Goal: Information Seeking & Learning: Learn about a topic

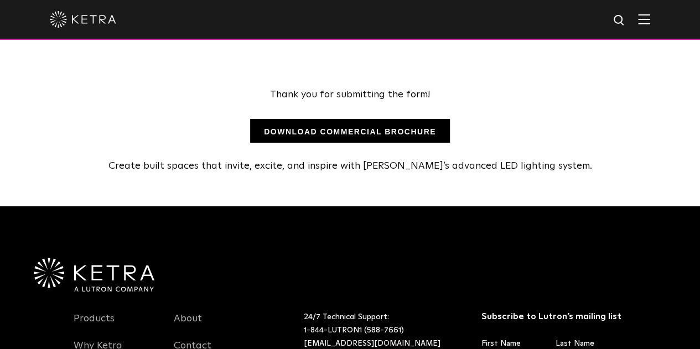
click at [352, 128] on strong "DOWNLOAD COMMERCIAL BROCHURE" at bounding box center [350, 131] width 172 height 9
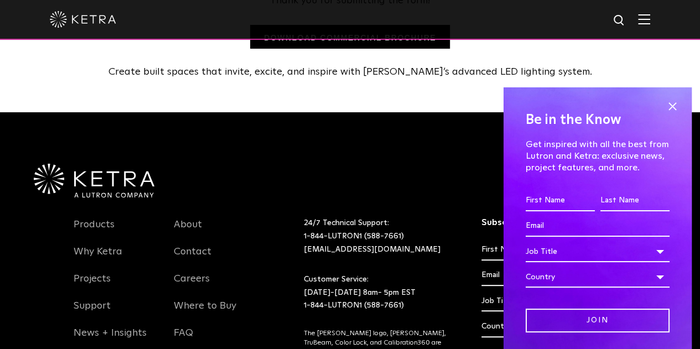
scroll to position [213, 0]
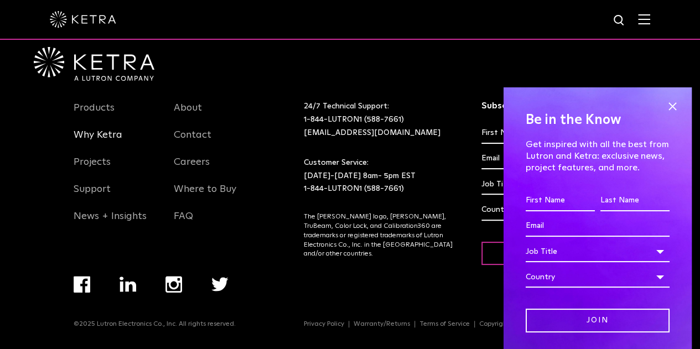
click at [84, 134] on link "Why Ketra" at bounding box center [98, 141] width 49 height 25
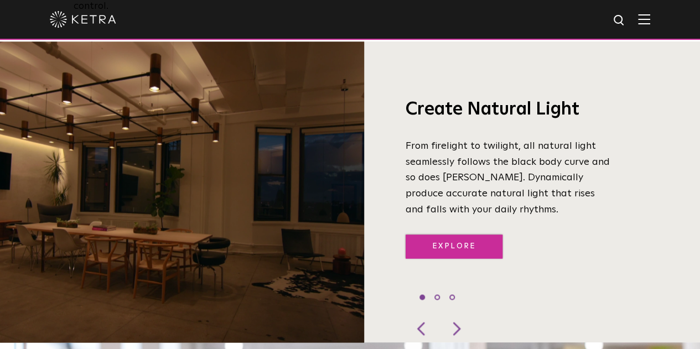
scroll to position [774, 0]
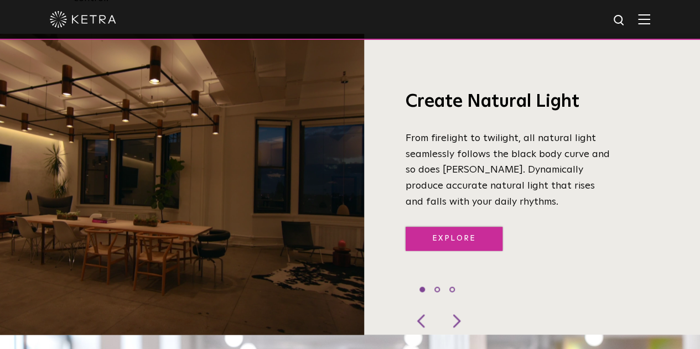
click at [439, 227] on link "Explore" at bounding box center [453, 239] width 97 height 24
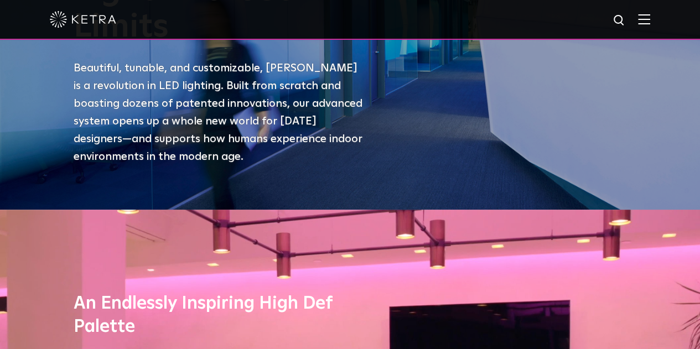
scroll to position [0, 0]
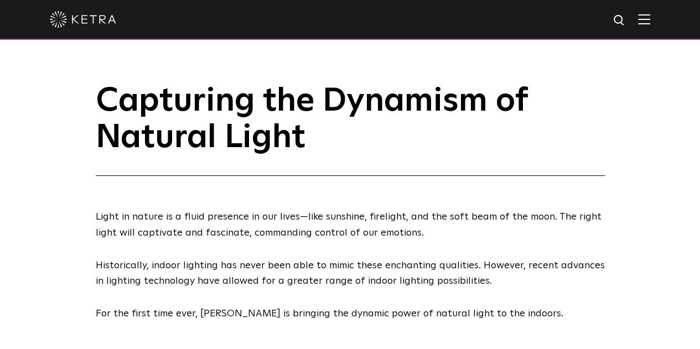
click at [640, 19] on div at bounding box center [350, 19] width 600 height 39
click at [646, 19] on img at bounding box center [644, 19] width 12 height 11
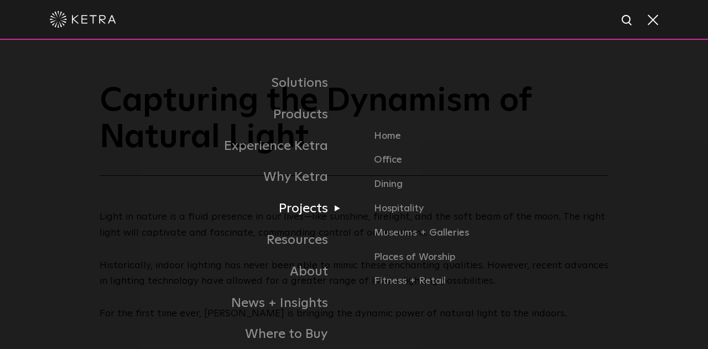
click at [310, 211] on link "Projects" at bounding box center [196, 209] width 315 height 32
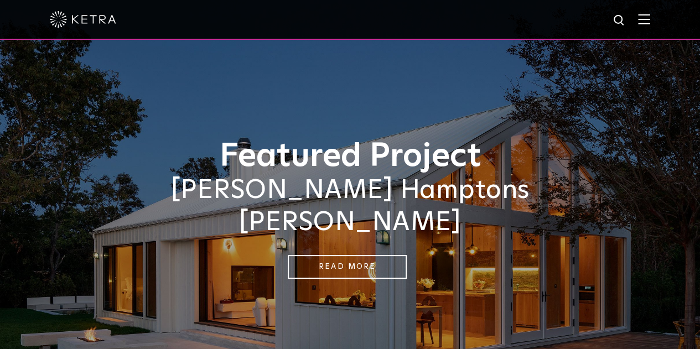
click at [649, 17] on img at bounding box center [644, 19] width 12 height 11
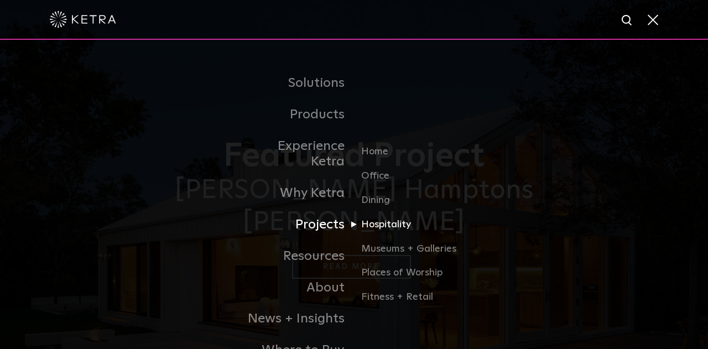
click at [380, 217] on link "Hospitality" at bounding box center [414, 229] width 106 height 24
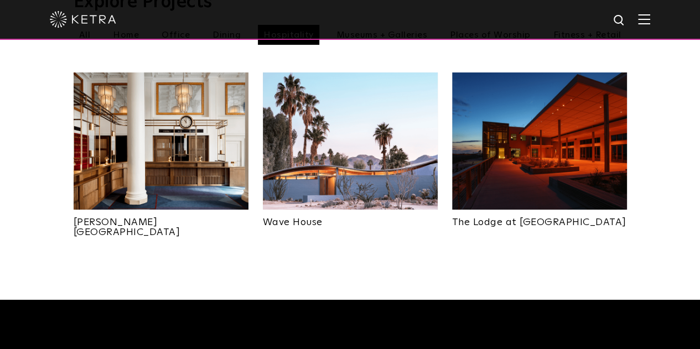
scroll to position [387, 0]
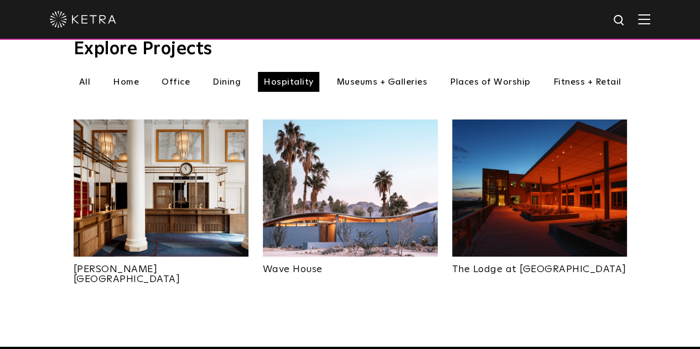
click at [211, 187] on img at bounding box center [161, 187] width 175 height 137
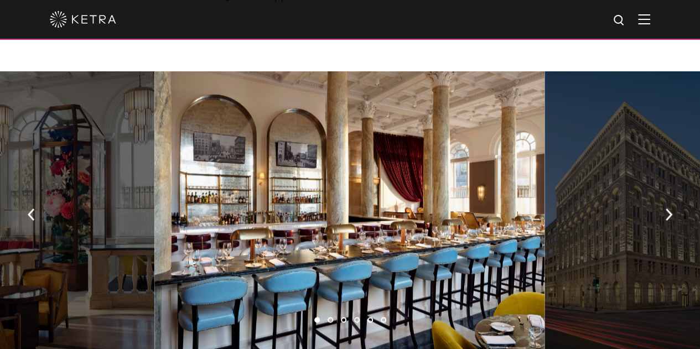
scroll to position [830, 0]
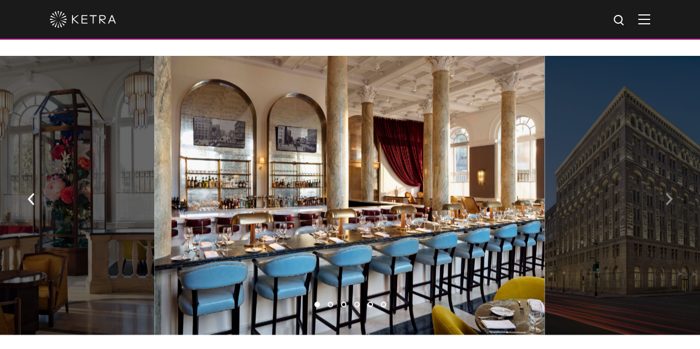
click at [669, 192] on img "button" at bounding box center [668, 198] width 7 height 12
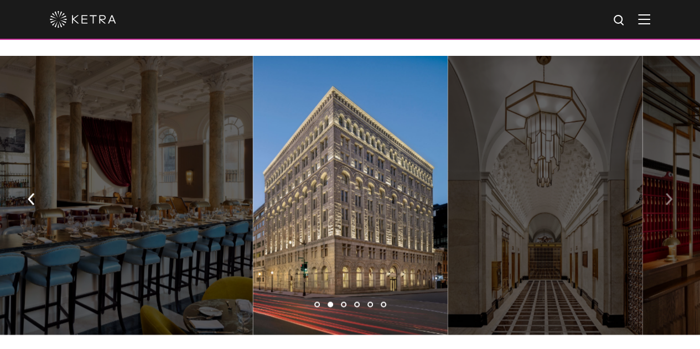
click at [669, 192] on img "button" at bounding box center [668, 198] width 7 height 12
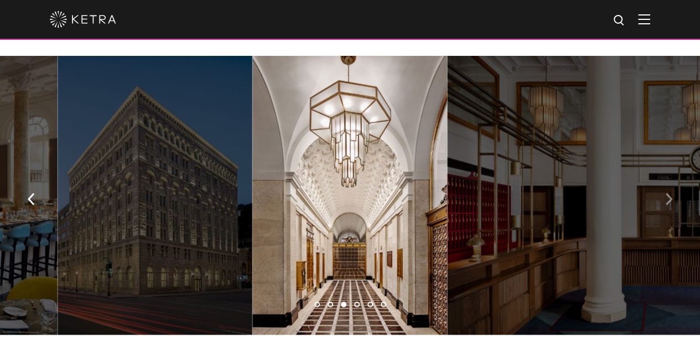
click at [669, 192] on img "button" at bounding box center [668, 198] width 7 height 12
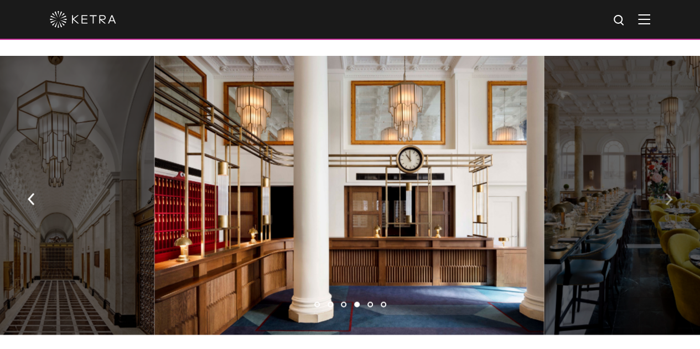
click at [669, 192] on img "button" at bounding box center [668, 198] width 7 height 12
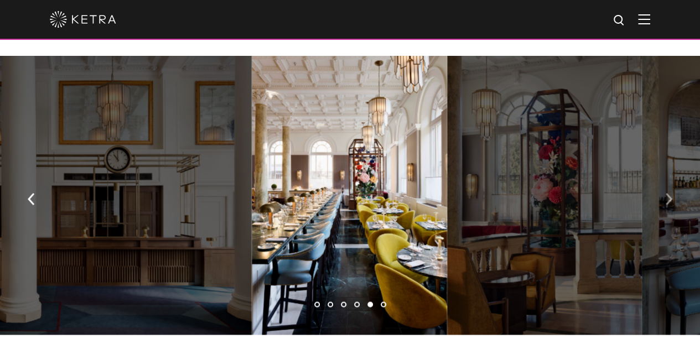
click at [669, 192] on img "button" at bounding box center [668, 198] width 7 height 12
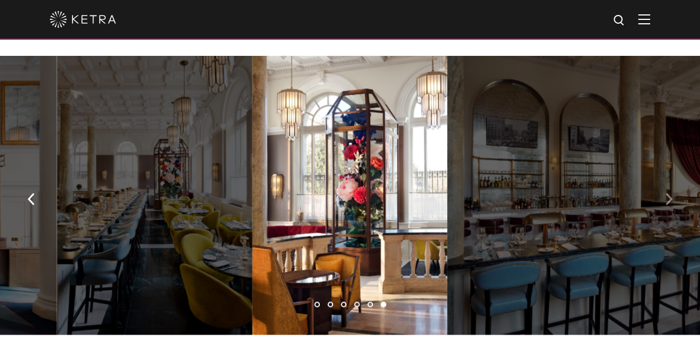
click at [669, 192] on img "button" at bounding box center [668, 198] width 7 height 12
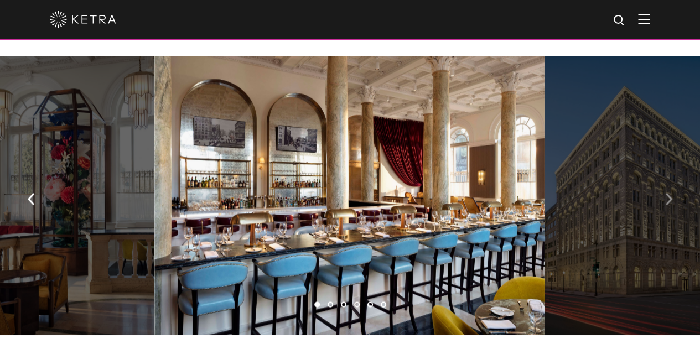
click at [669, 192] on img "button" at bounding box center [668, 198] width 7 height 12
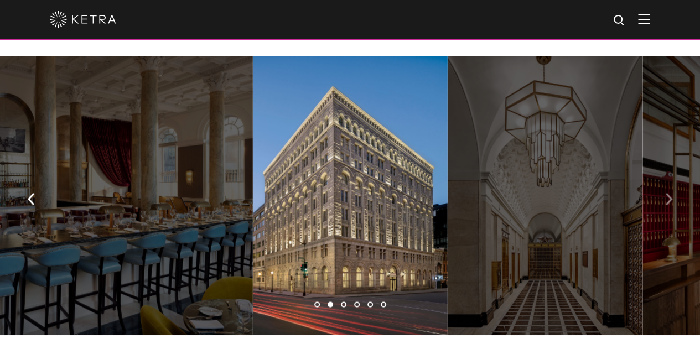
click at [669, 192] on img "button" at bounding box center [668, 198] width 7 height 12
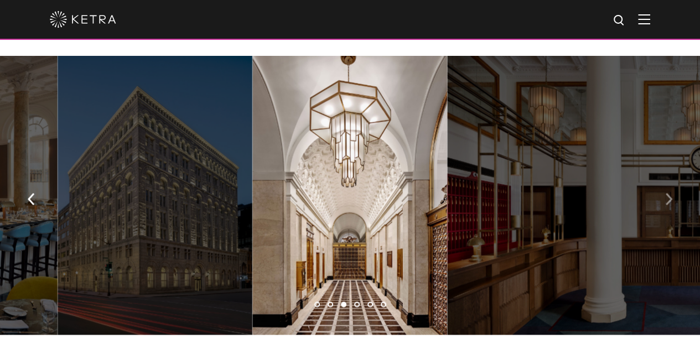
click at [669, 192] on img "button" at bounding box center [668, 198] width 7 height 12
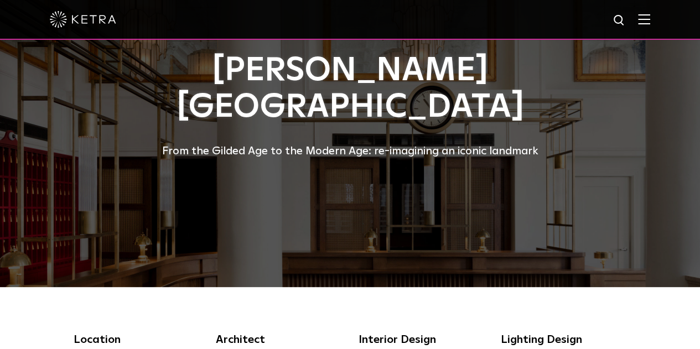
scroll to position [0, 0]
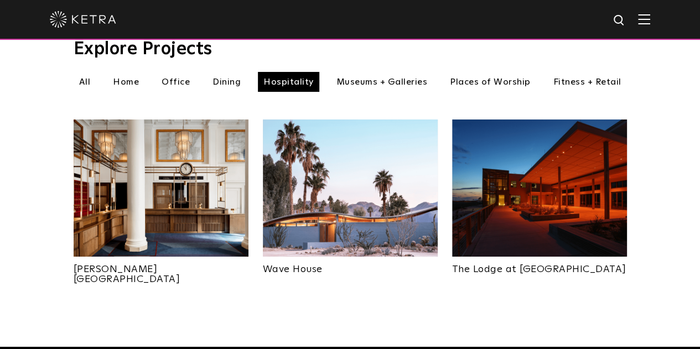
click at [524, 190] on img at bounding box center [539, 187] width 175 height 137
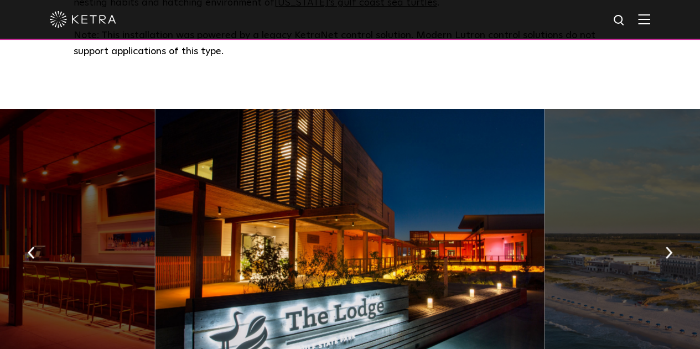
scroll to position [608, 0]
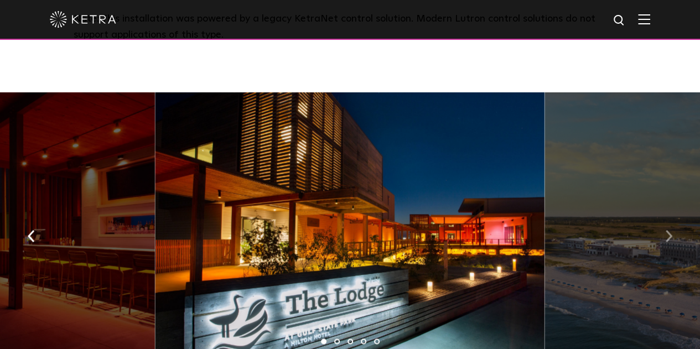
click at [668, 231] on img "button" at bounding box center [668, 236] width 7 height 12
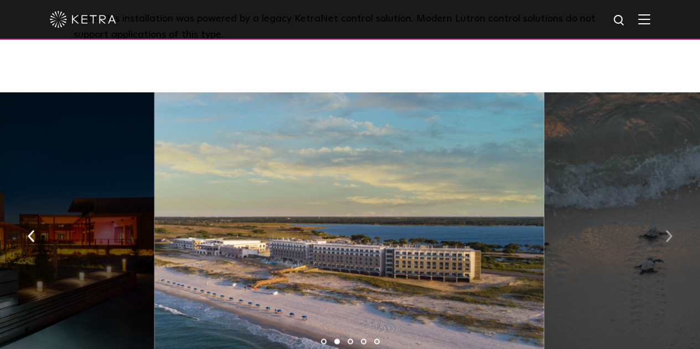
click at [668, 231] on img "button" at bounding box center [668, 236] width 7 height 12
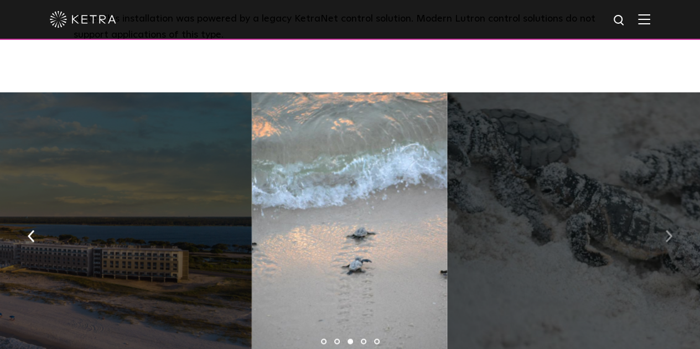
click at [668, 231] on img "button" at bounding box center [668, 236] width 7 height 12
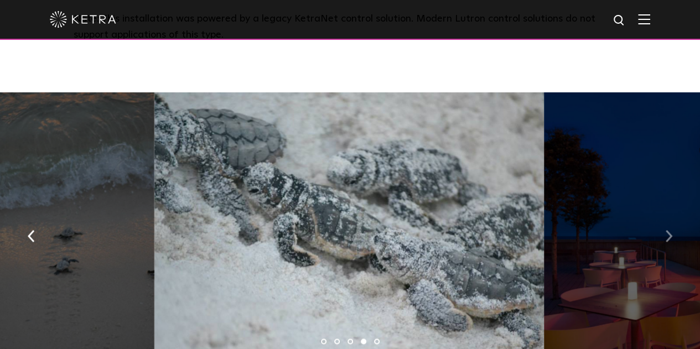
click at [668, 231] on img "button" at bounding box center [668, 236] width 7 height 12
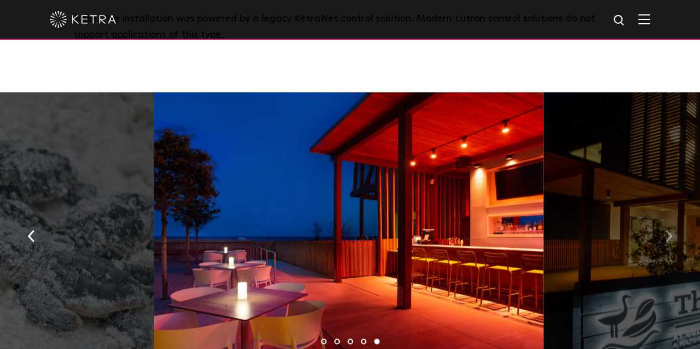
click at [668, 231] on img "button" at bounding box center [668, 236] width 7 height 12
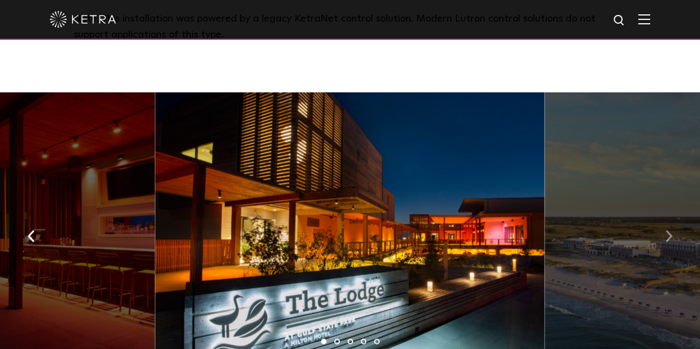
click at [668, 231] on img "button" at bounding box center [668, 236] width 7 height 12
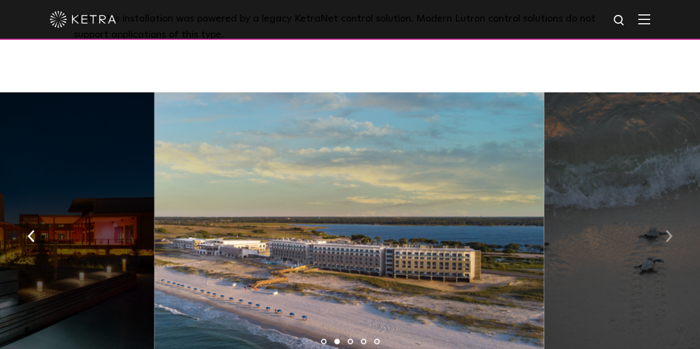
click at [668, 231] on img "button" at bounding box center [668, 236] width 7 height 12
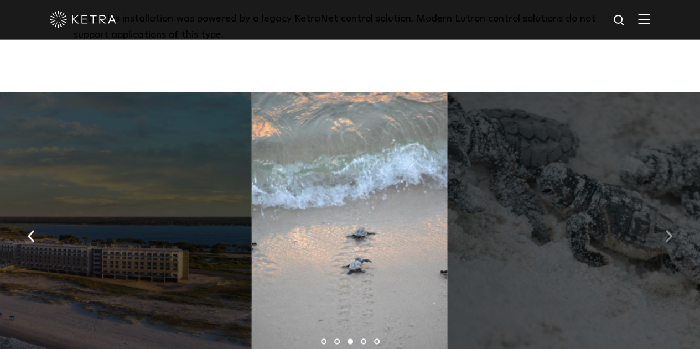
click at [668, 231] on img "button" at bounding box center [668, 236] width 7 height 12
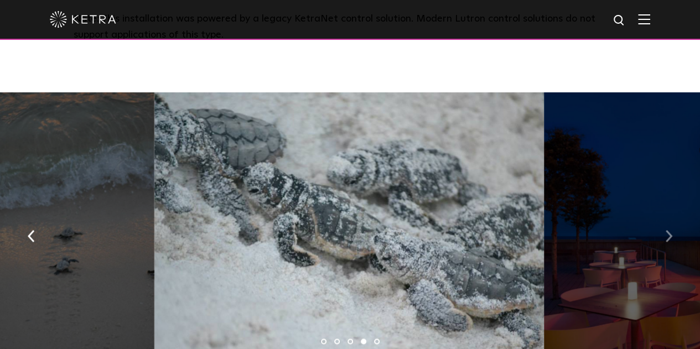
click at [668, 231] on img "button" at bounding box center [668, 236] width 7 height 12
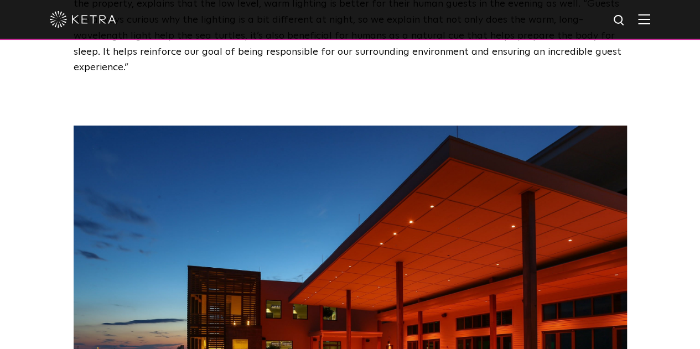
scroll to position [1604, 0]
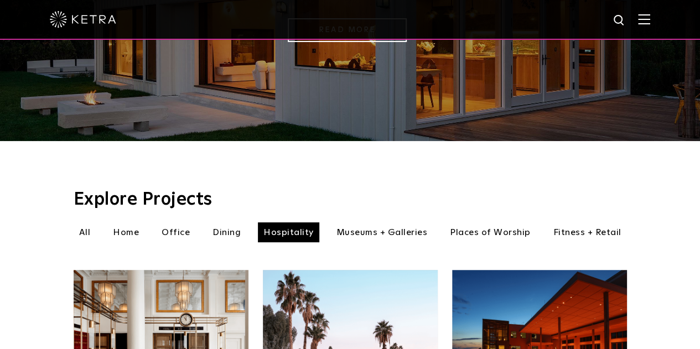
scroll to position [221, 0]
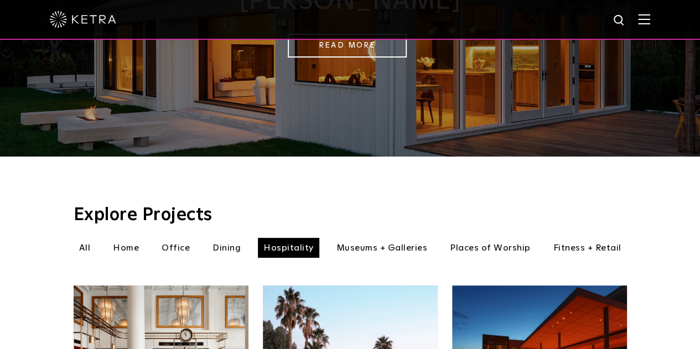
click at [87, 238] on li "All" at bounding box center [85, 248] width 23 height 20
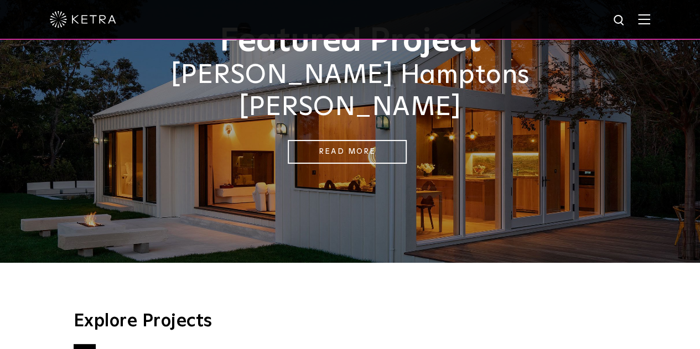
scroll to position [221, 0]
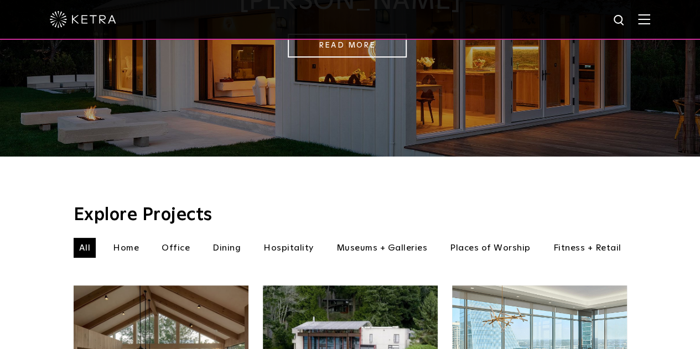
click at [612, 238] on li "Fitness + Retail" at bounding box center [586, 248] width 79 height 20
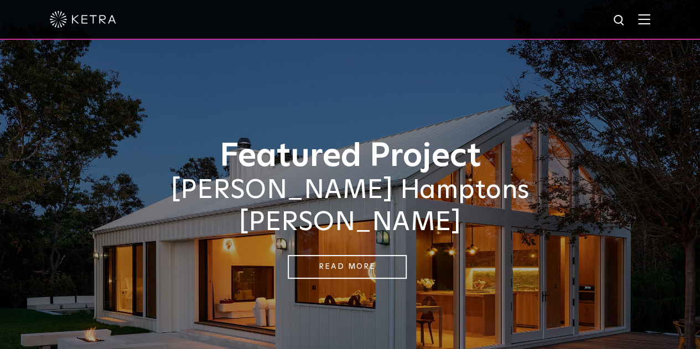
click at [650, 17] on img at bounding box center [644, 19] width 12 height 11
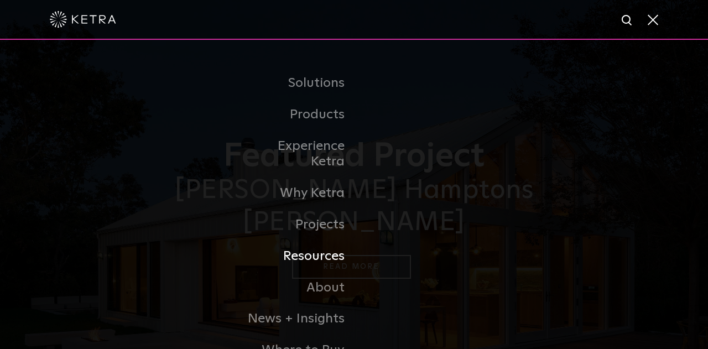
click at [321, 241] on link "Resources" at bounding box center [297, 257] width 113 height 32
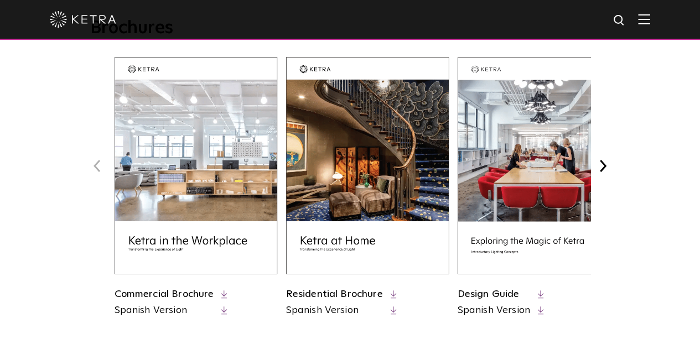
scroll to position [442, 0]
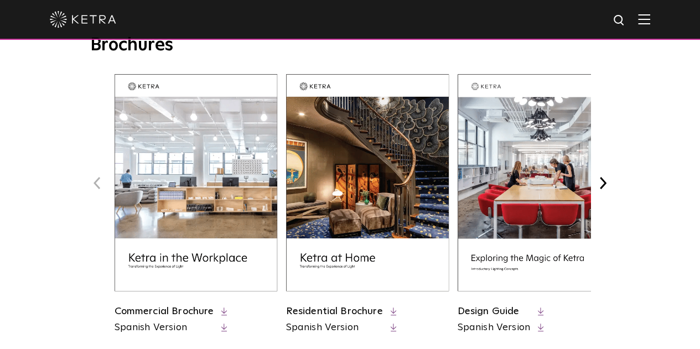
click at [545, 176] on img at bounding box center [538, 182] width 163 height 217
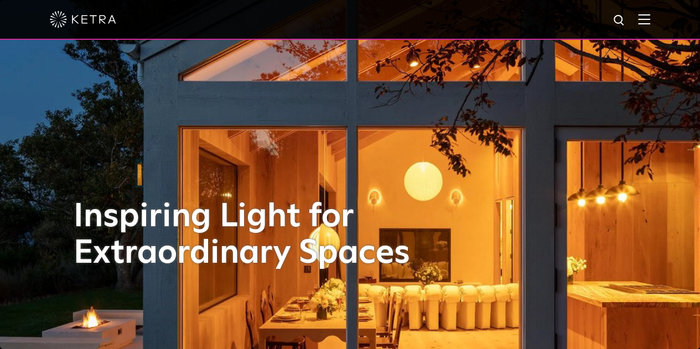
click at [650, 19] on img at bounding box center [644, 19] width 12 height 11
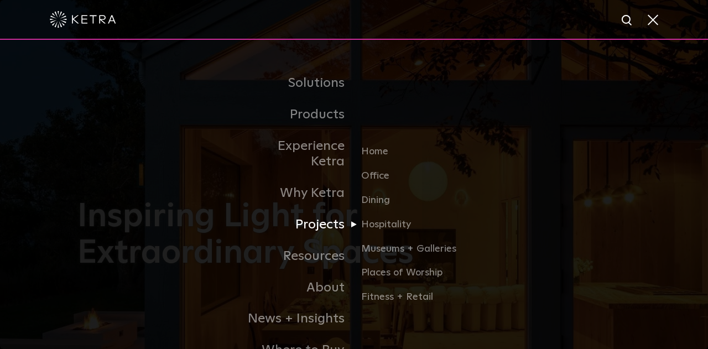
click at [336, 209] on link "Projects" at bounding box center [297, 225] width 113 height 32
